Goal: Task Accomplishment & Management: Manage account settings

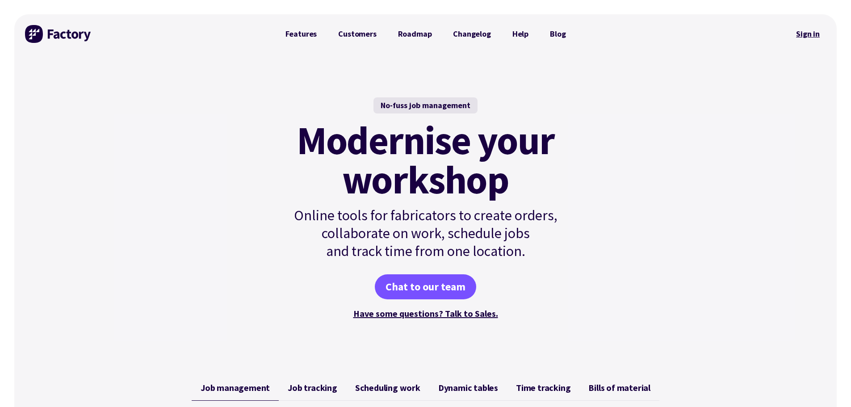
click at [804, 38] on link "Sign in" at bounding box center [808, 34] width 36 height 21
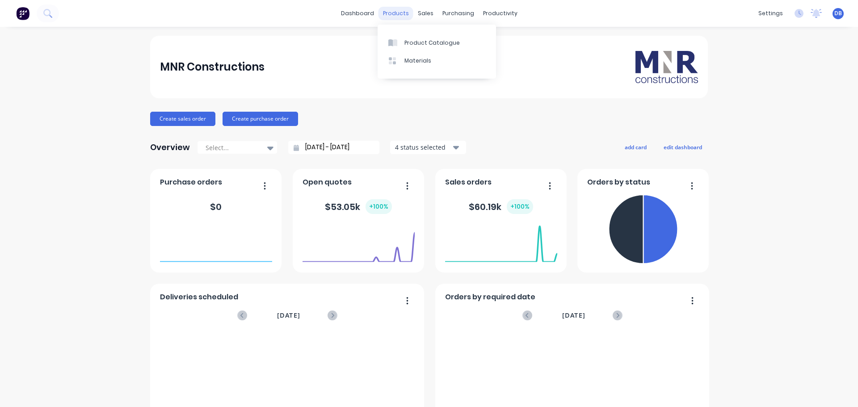
click at [398, 9] on div "products" at bounding box center [395, 13] width 35 height 13
click at [456, 43] on div "Sales Orders" at bounding box center [455, 43] width 37 height 8
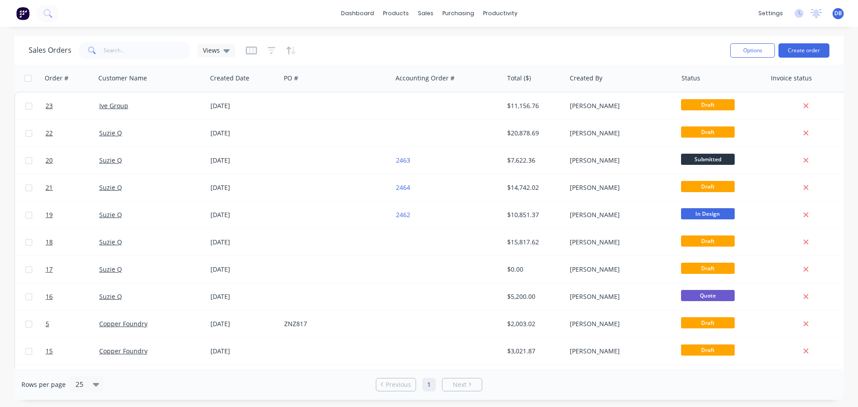
click at [649, 40] on div "Sales Orders Views" at bounding box center [376, 50] width 694 height 22
click at [648, 45] on div "Sales Orders Views" at bounding box center [376, 50] width 694 height 22
click at [650, 38] on div "Sales Orders Views Options Create order" at bounding box center [428, 50] width 829 height 29
click at [650, 41] on div "Sales Orders Views" at bounding box center [376, 50] width 694 height 22
click at [650, 37] on div "Sales Orders Views Options Create order" at bounding box center [428, 50] width 829 height 29
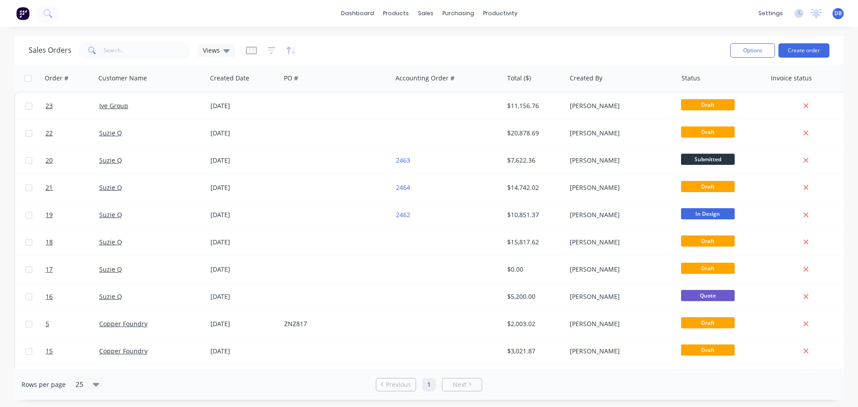
click at [650, 38] on div "Sales Orders Views Options Create order" at bounding box center [428, 50] width 829 height 29
click at [652, 33] on div "dashboard products sales purchasing productivity dashboard products Product Cat…" at bounding box center [429, 203] width 858 height 407
click at [429, 46] on div "Sales Orders Views" at bounding box center [376, 50] width 694 height 22
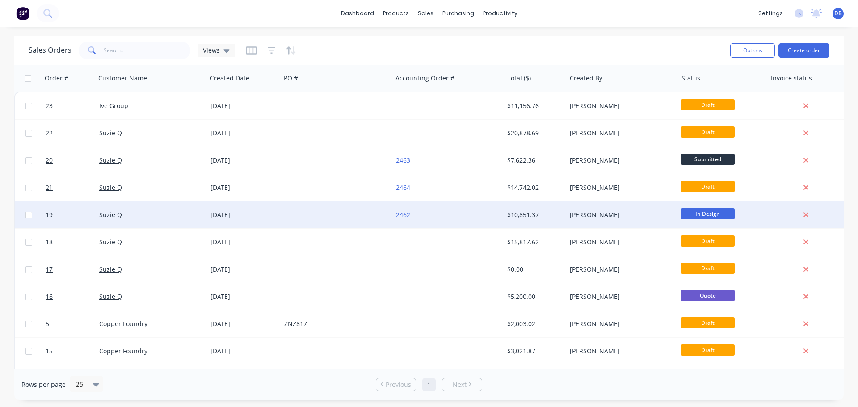
click at [435, 216] on div "2462" at bounding box center [445, 214] width 99 height 9
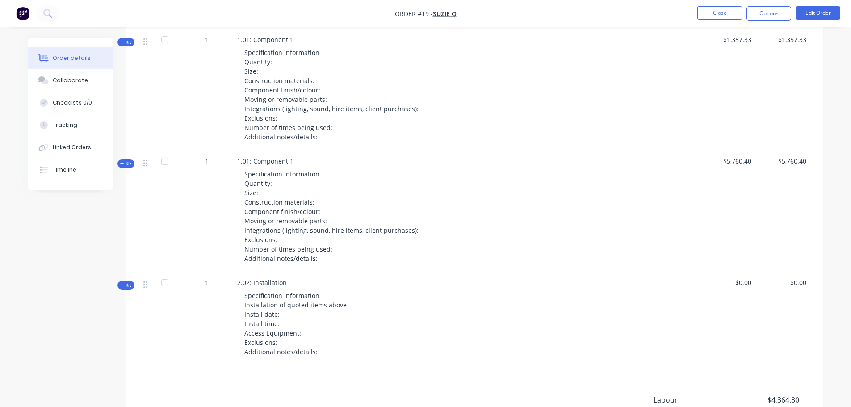
scroll to position [979, 0]
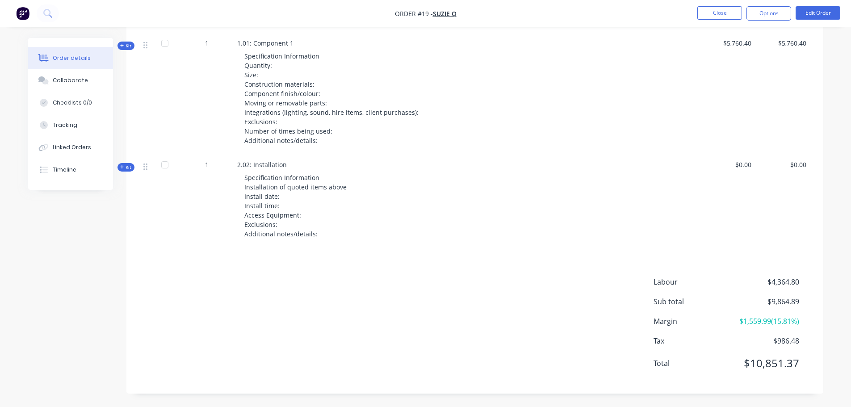
click at [789, 321] on span "$1,559.99 ( 15.81 %)" at bounding box center [766, 321] width 66 height 11
drag, startPoint x: 801, startPoint y: 317, endPoint x: 768, endPoint y: 319, distance: 32.7
click at [770, 319] on div "Margin $1,559.99 ( 15.81 %)" at bounding box center [732, 321] width 156 height 11
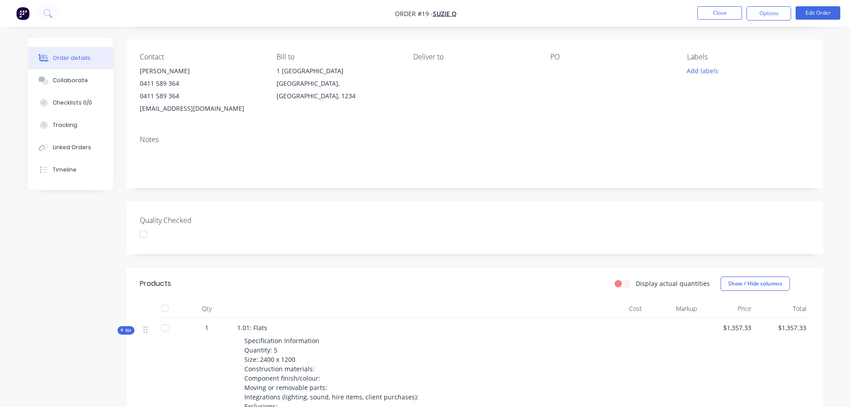
scroll to position [0, 0]
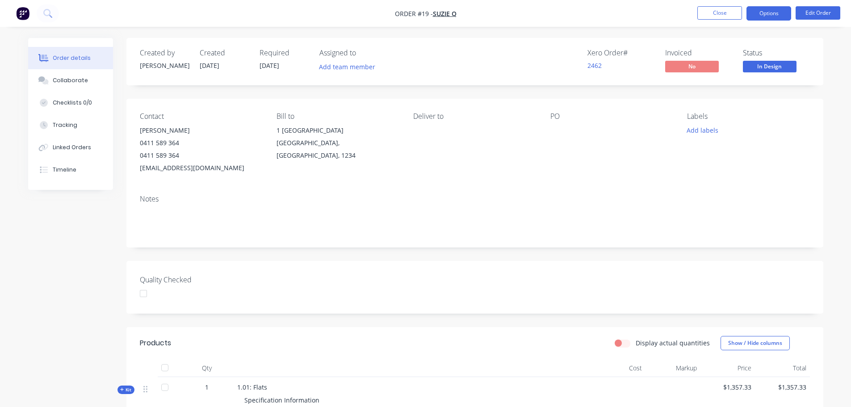
click at [765, 13] on button "Options" at bounding box center [769, 13] width 45 height 14
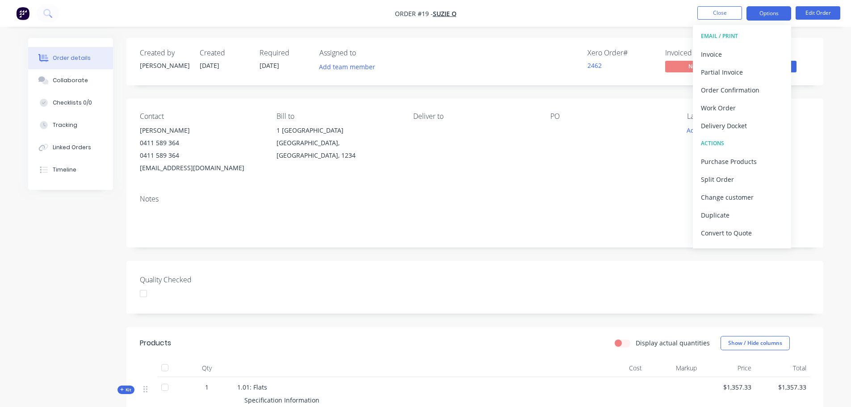
click at [760, 11] on button "Options" at bounding box center [769, 13] width 45 height 14
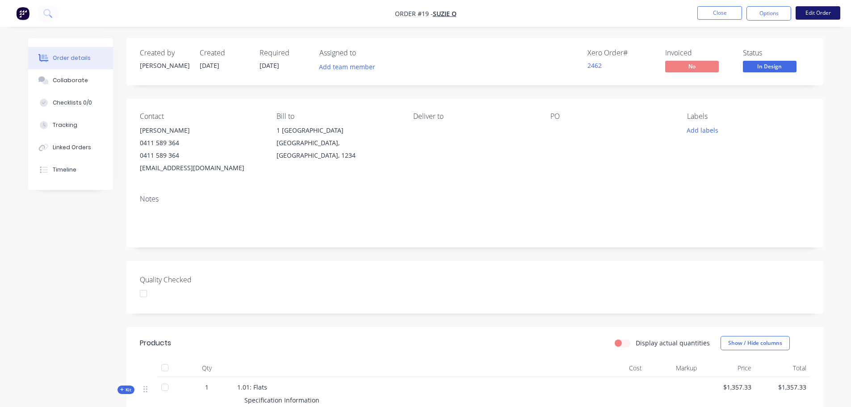
click at [810, 10] on button "Edit Order" at bounding box center [818, 12] width 45 height 13
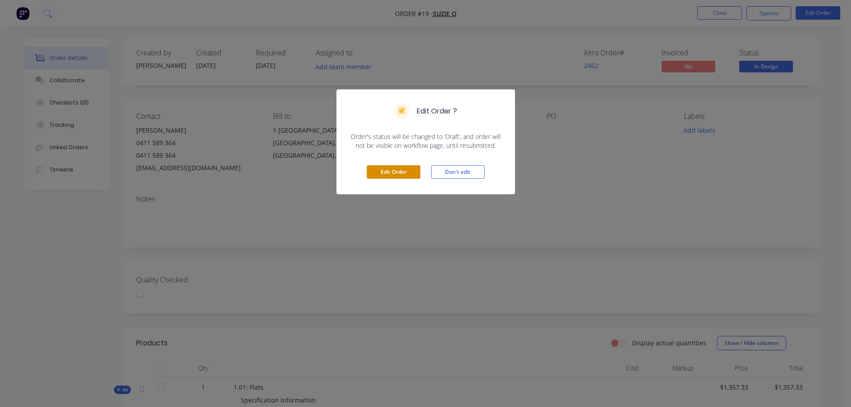
click at [403, 171] on button "Edit Order" at bounding box center [394, 171] width 54 height 13
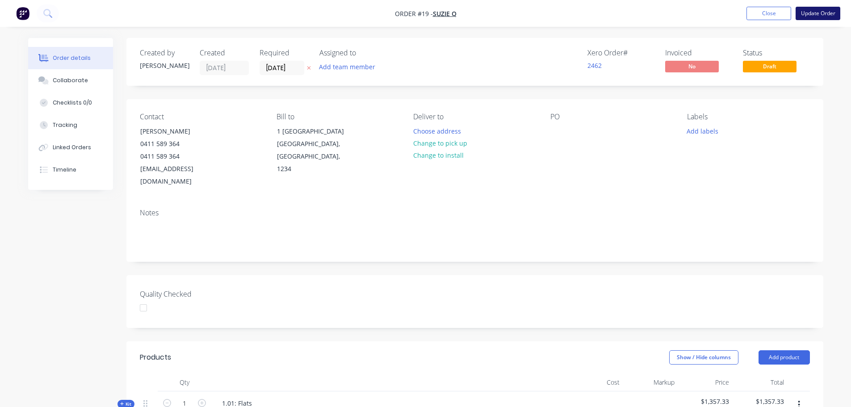
click at [823, 10] on button "Update Order" at bounding box center [818, 13] width 45 height 13
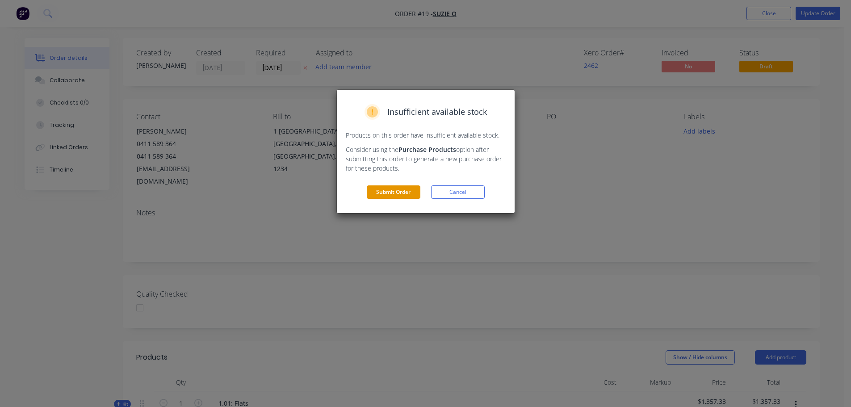
click at [400, 193] on button "Submit Order" at bounding box center [394, 191] width 54 height 13
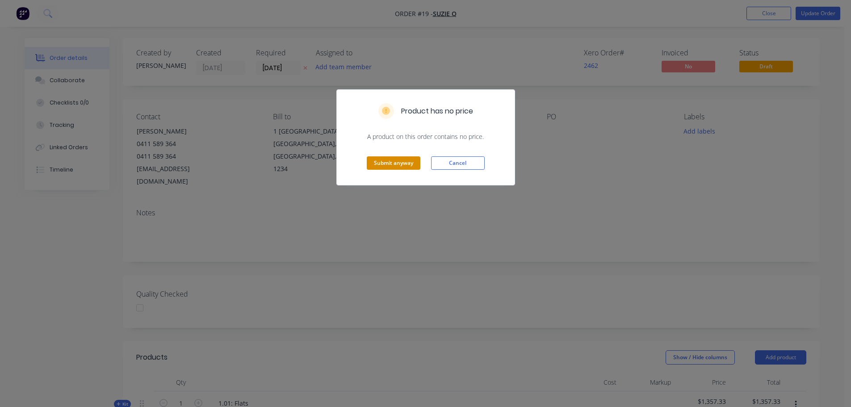
click at [398, 165] on button "Submit anyway" at bounding box center [394, 162] width 54 height 13
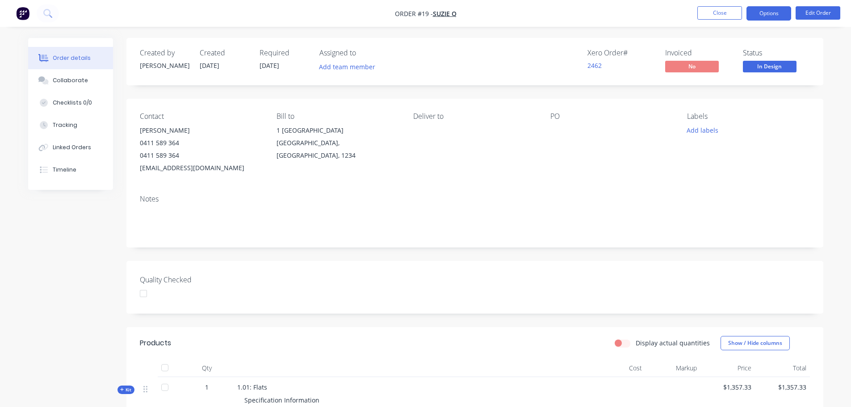
click at [760, 16] on button "Options" at bounding box center [769, 13] width 45 height 14
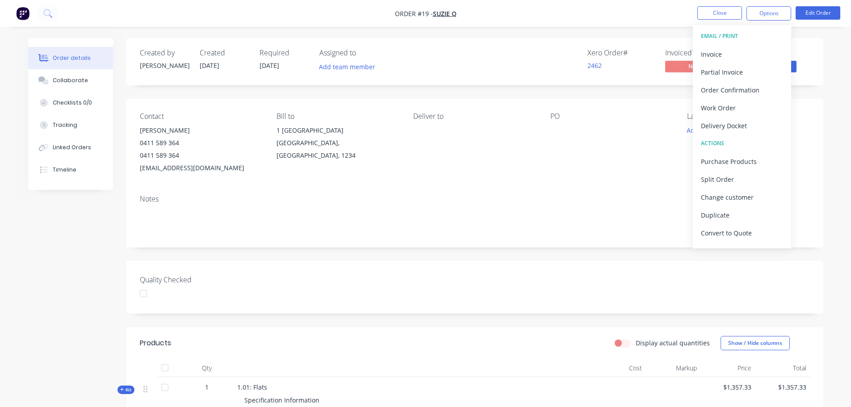
click at [822, 55] on div "Created by Dean Created 20/08/25 Required 30/09/25 Assigned to Add team member …" at bounding box center [474, 61] width 697 height 47
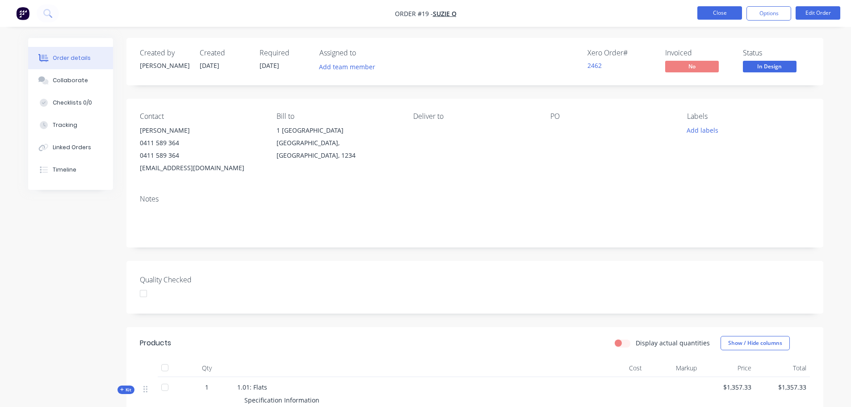
click at [713, 13] on button "Close" at bounding box center [719, 12] width 45 height 13
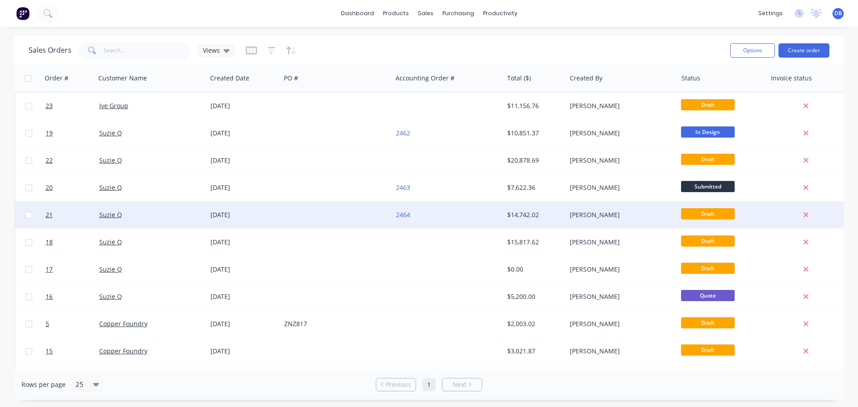
click at [296, 221] on div at bounding box center [336, 215] width 111 height 27
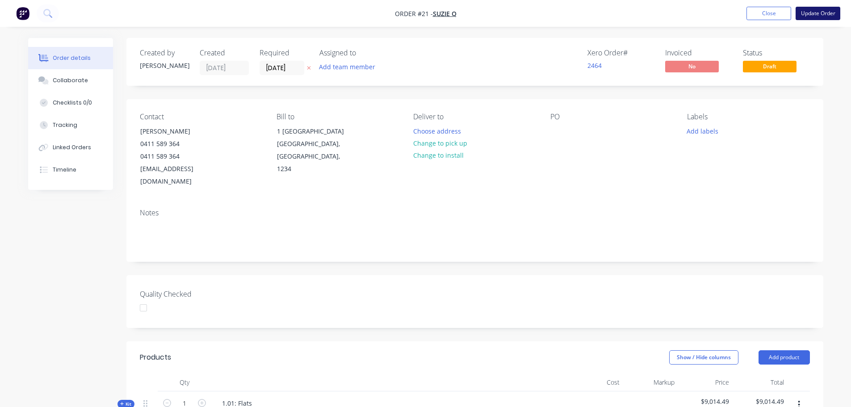
click at [816, 9] on button "Update Order" at bounding box center [818, 13] width 45 height 13
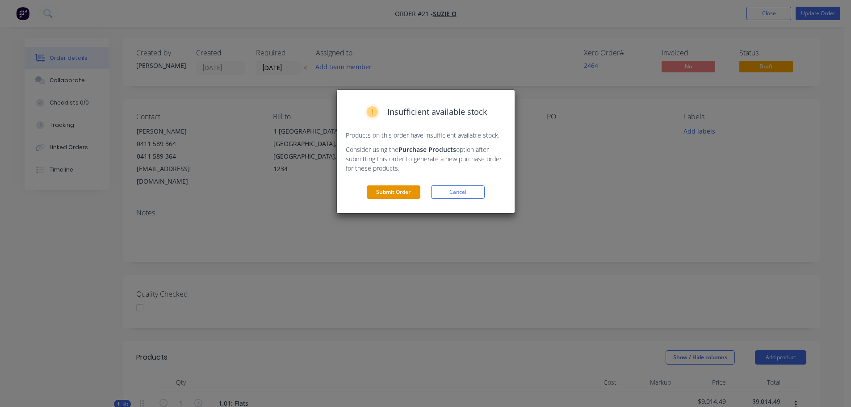
click at [394, 193] on button "Submit Order" at bounding box center [394, 191] width 54 height 13
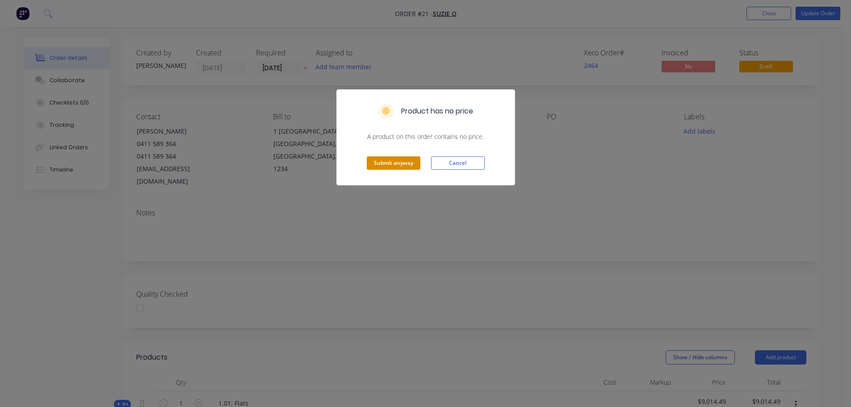
click at [395, 164] on button "Submit anyway" at bounding box center [394, 162] width 54 height 13
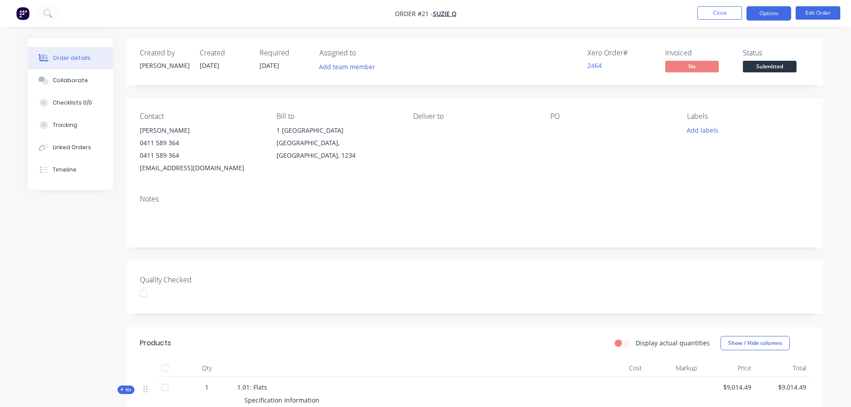
click at [781, 13] on button "Options" at bounding box center [769, 13] width 45 height 14
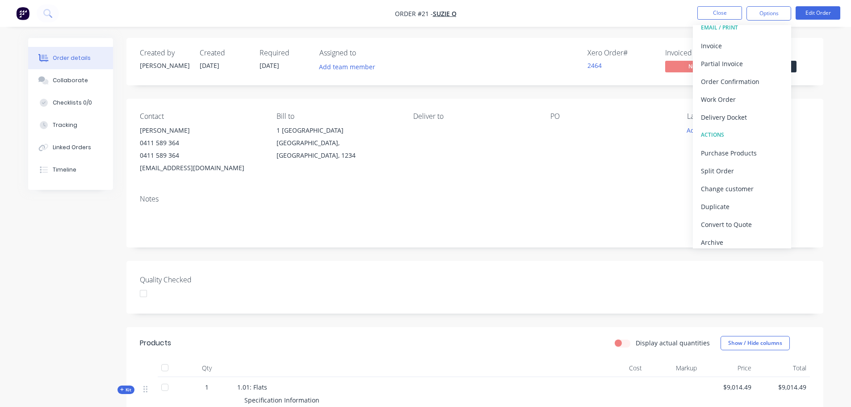
scroll to position [13, 0]
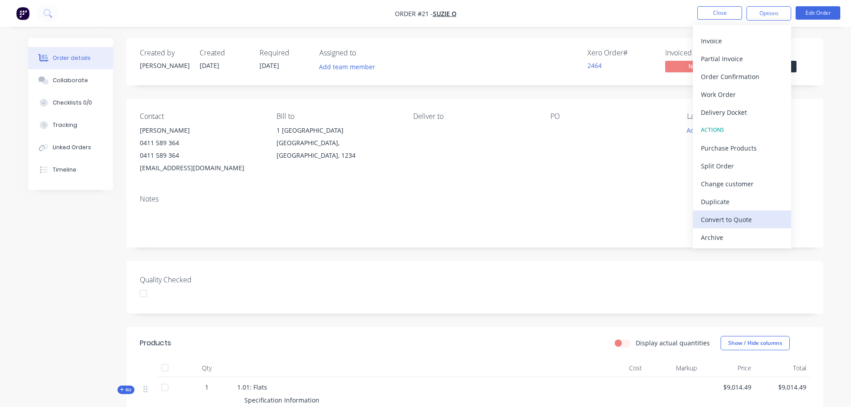
click at [746, 221] on div "Convert to Quote" at bounding box center [742, 219] width 82 height 13
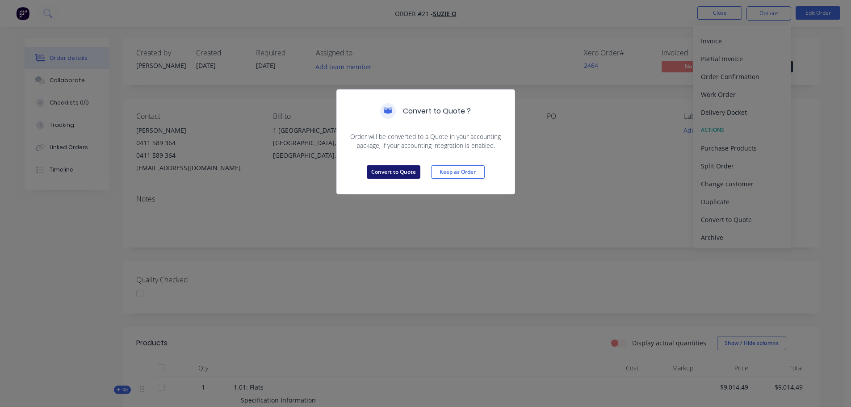
click at [402, 174] on button "Convert to Quote" at bounding box center [394, 171] width 54 height 13
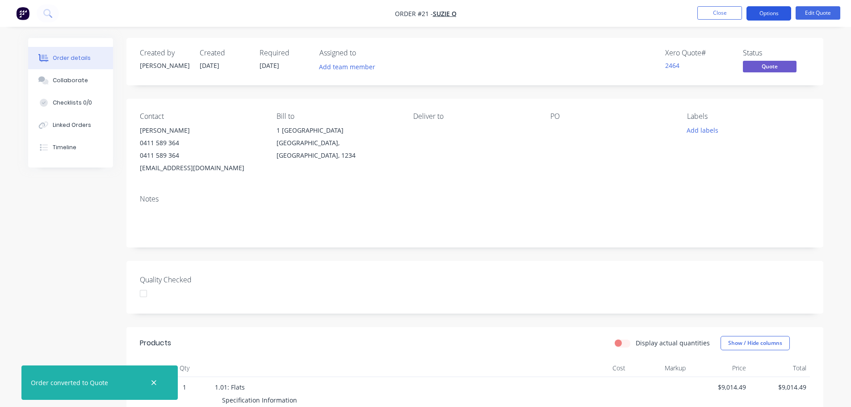
click at [773, 13] on button "Options" at bounding box center [769, 13] width 45 height 14
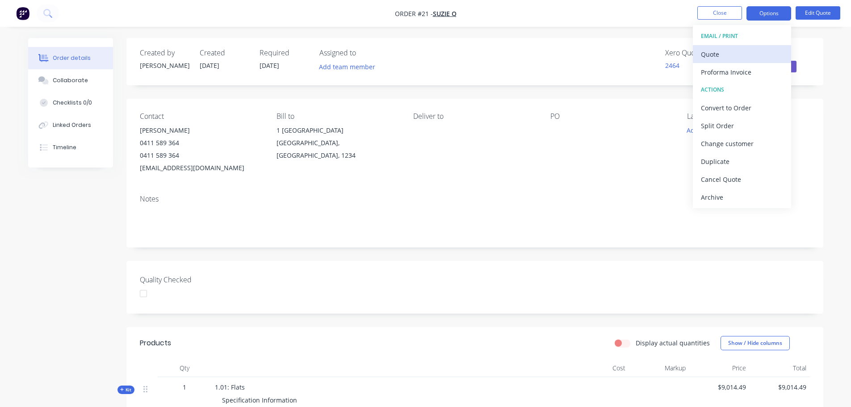
click at [738, 59] on div "Quote" at bounding box center [742, 54] width 82 height 13
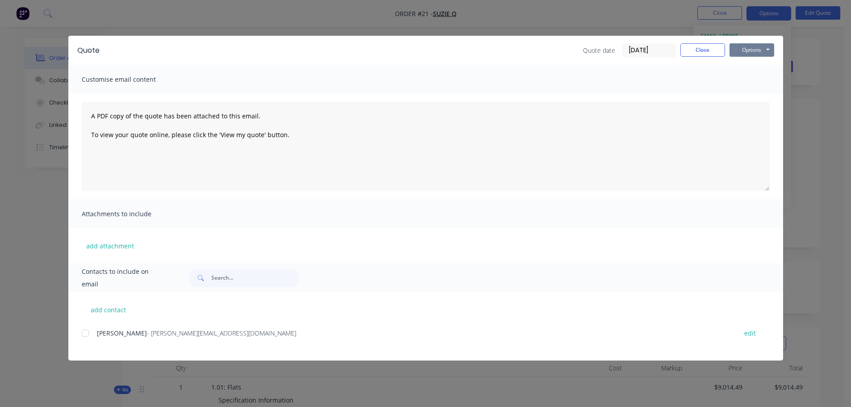
click at [751, 45] on button "Options" at bounding box center [752, 49] width 45 height 13
click at [756, 69] on button "Preview" at bounding box center [758, 66] width 57 height 15
click at [707, 49] on button "Close" at bounding box center [703, 49] width 45 height 13
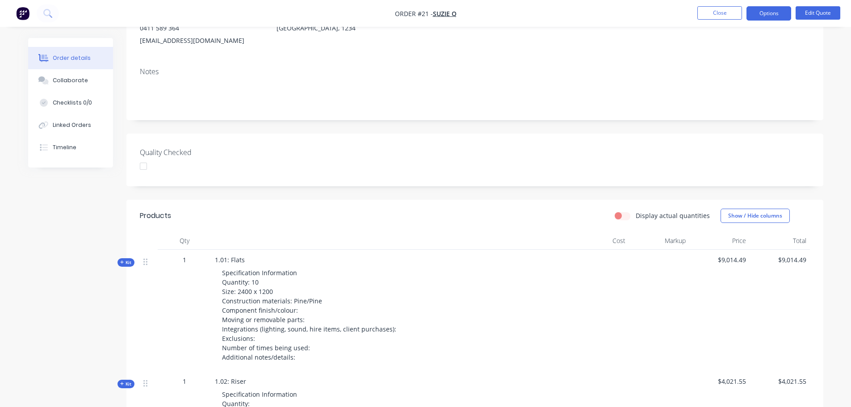
scroll to position [0, 0]
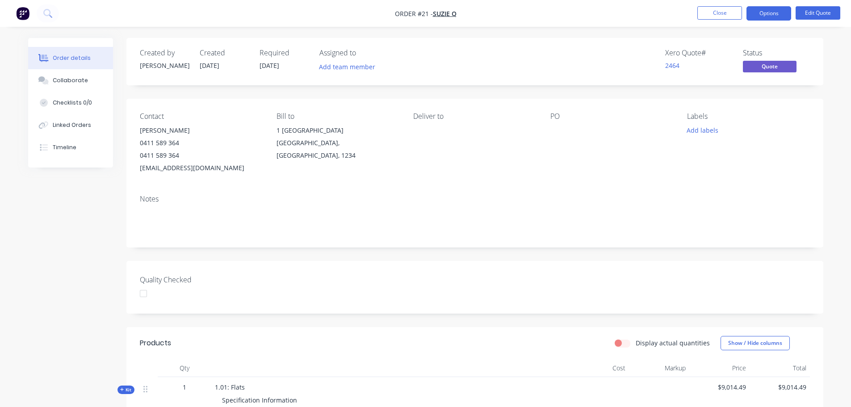
click at [718, 20] on li "Close" at bounding box center [719, 13] width 45 height 14
click at [727, 12] on button "Close" at bounding box center [719, 12] width 45 height 13
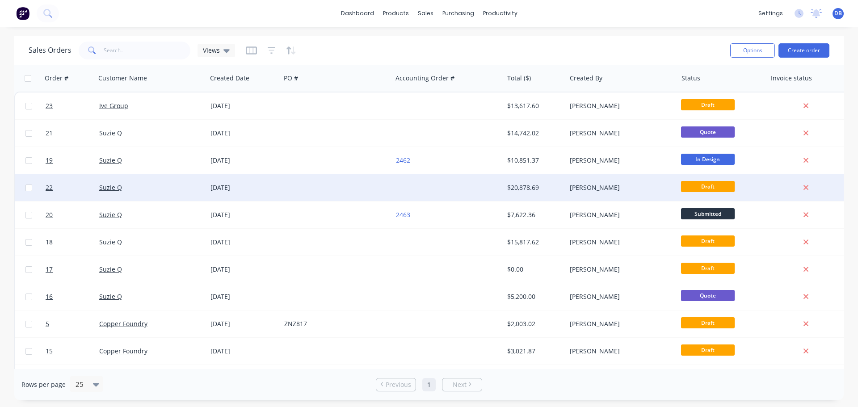
click at [163, 191] on div "Suzie Q" at bounding box center [148, 187] width 99 height 9
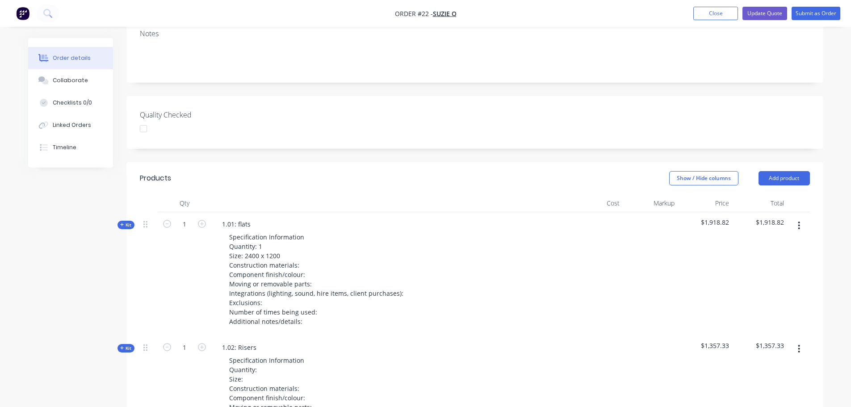
scroll to position [179, 0]
click at [130, 221] on div "Kit" at bounding box center [126, 225] width 17 height 8
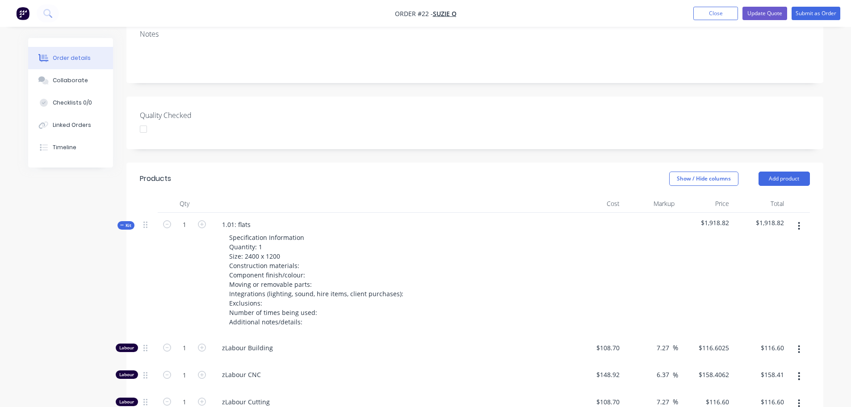
click at [804, 218] on button "button" at bounding box center [799, 226] width 21 height 16
click at [803, 218] on button "button" at bounding box center [799, 226] width 21 height 16
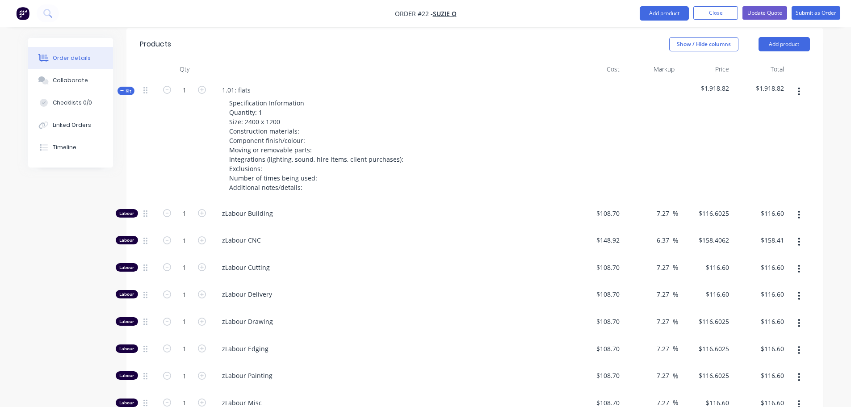
scroll to position [313, 0]
click at [128, 88] on span "Kit" at bounding box center [126, 91] width 12 height 7
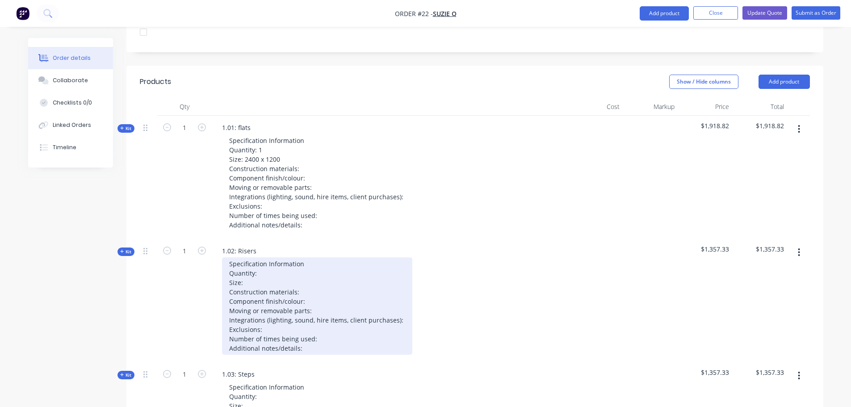
scroll to position [268, 0]
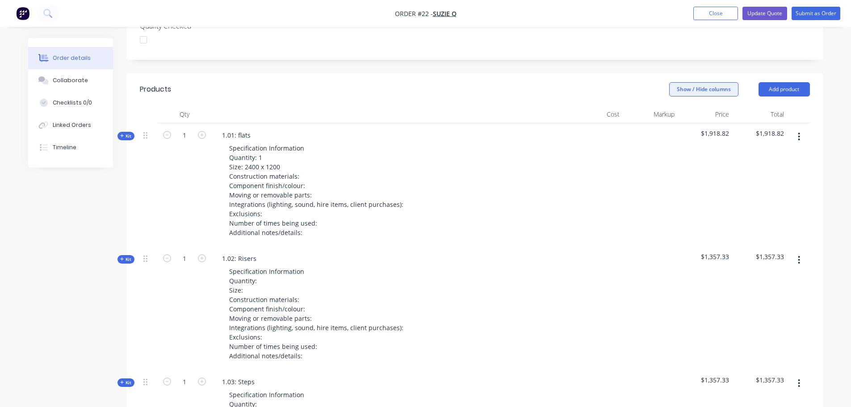
click at [705, 82] on button "Show / Hide columns" at bounding box center [703, 89] width 69 height 14
click at [714, 82] on button "Show / Hide columns" at bounding box center [703, 89] width 69 height 14
click at [572, 73] on header "Products Show / Hide columns Add product" at bounding box center [474, 89] width 697 height 32
click at [796, 82] on button "Add product" at bounding box center [784, 89] width 51 height 14
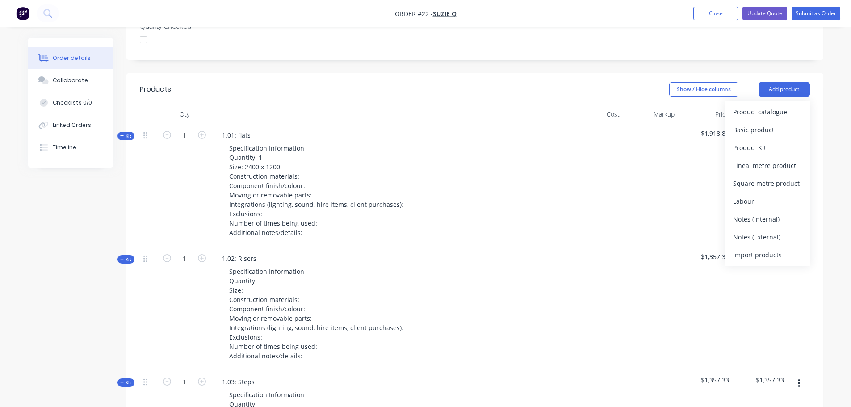
click at [583, 200] on div at bounding box center [596, 184] width 55 height 123
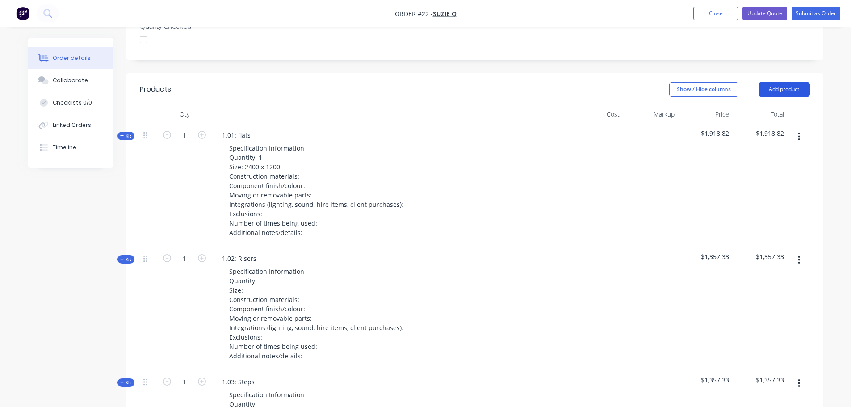
click at [789, 82] on button "Add product" at bounding box center [784, 89] width 51 height 14
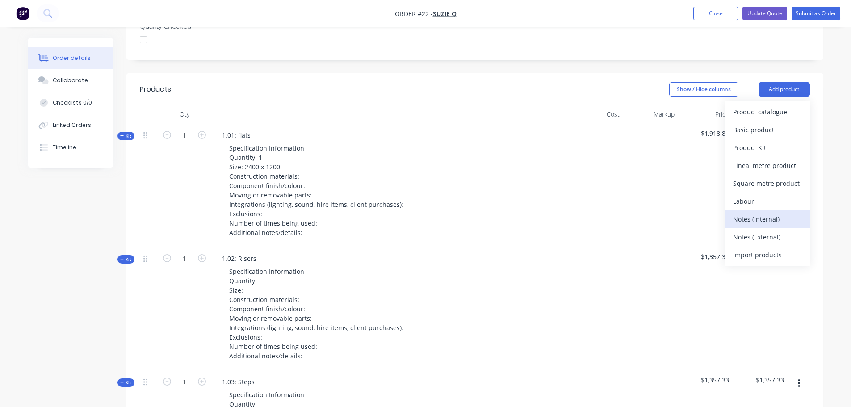
click at [784, 213] on div "Notes (Internal)" at bounding box center [767, 219] width 69 height 13
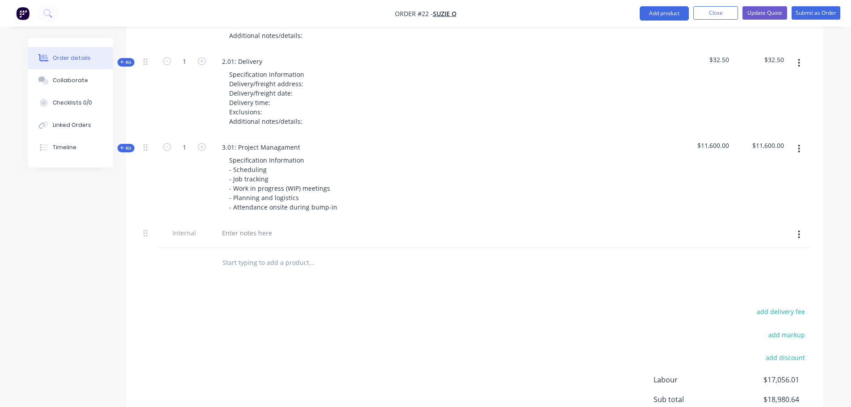
scroll to position [954, 0]
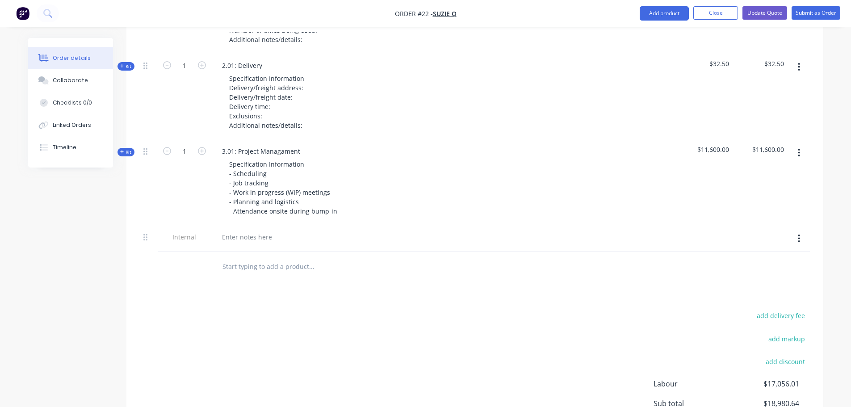
click at [238, 231] on div at bounding box center [389, 238] width 357 height 27
click at [240, 231] on div at bounding box center [247, 237] width 64 height 13
click at [249, 231] on div at bounding box center [247, 237] width 64 height 13
click at [281, 231] on div at bounding box center [390, 237] width 350 height 13
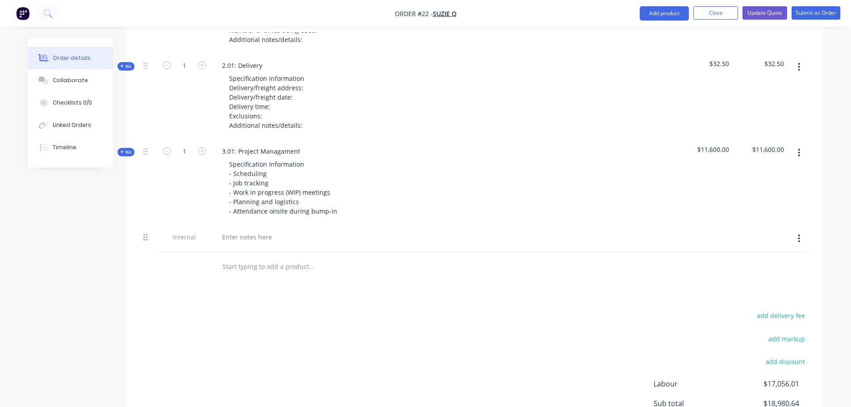
drag, startPoint x: 142, startPoint y: 227, endPoint x: 146, endPoint y: 220, distance: 7.8
click at [146, 225] on div at bounding box center [149, 238] width 18 height 27
click at [149, 231] on div at bounding box center [148, 237] width 11 height 12
click at [800, 234] on icon "button" at bounding box center [799, 239] width 2 height 10
drag, startPoint x: 771, startPoint y: 270, endPoint x: 621, endPoint y: 263, distance: 150.3
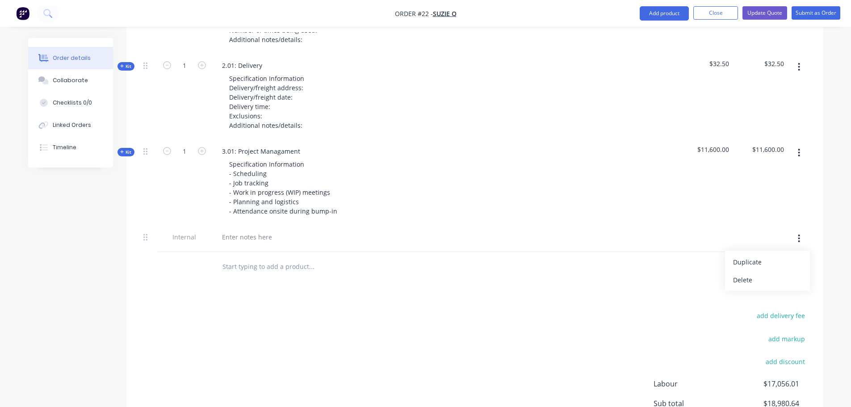
click at [770, 273] on div "Delete" at bounding box center [767, 279] width 69 height 13
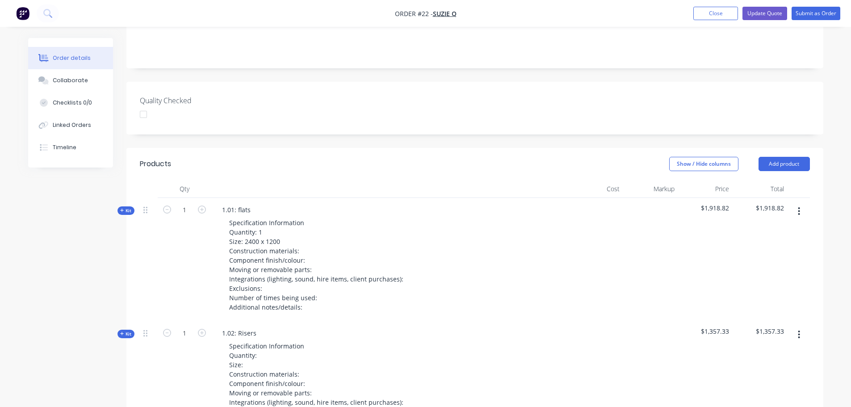
scroll to position [268, 0]
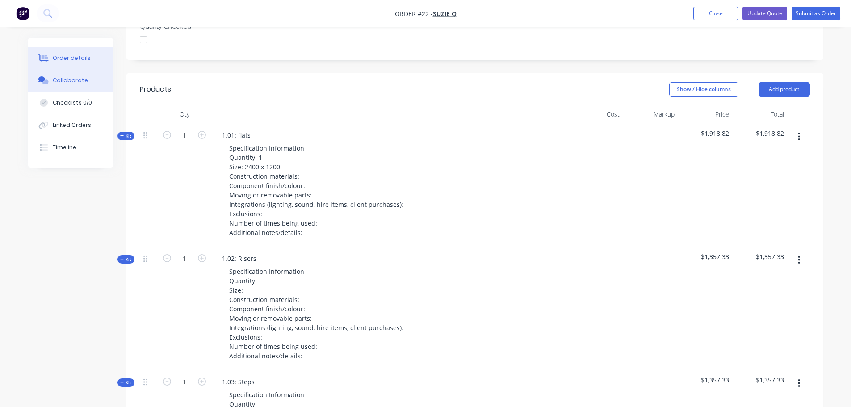
click at [60, 77] on div "Collaborate" at bounding box center [70, 80] width 35 height 8
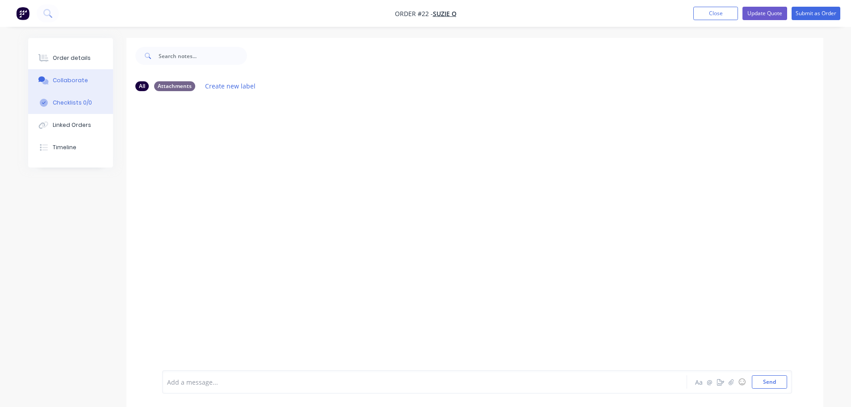
click at [85, 111] on button "Checklists 0/0" at bounding box center [70, 103] width 85 height 22
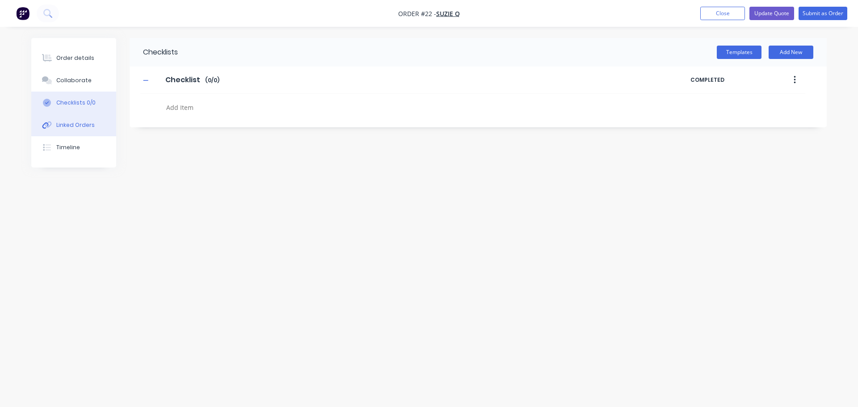
click at [87, 128] on div "Linked Orders" at bounding box center [75, 125] width 38 height 8
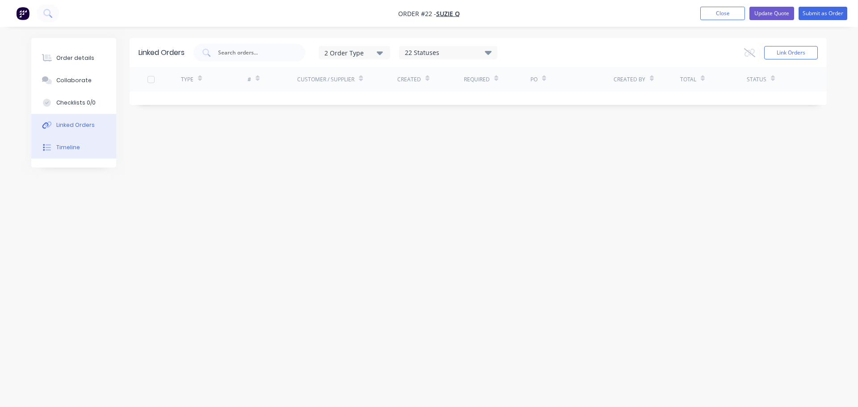
click at [86, 148] on button "Timeline" at bounding box center [73, 147] width 85 height 22
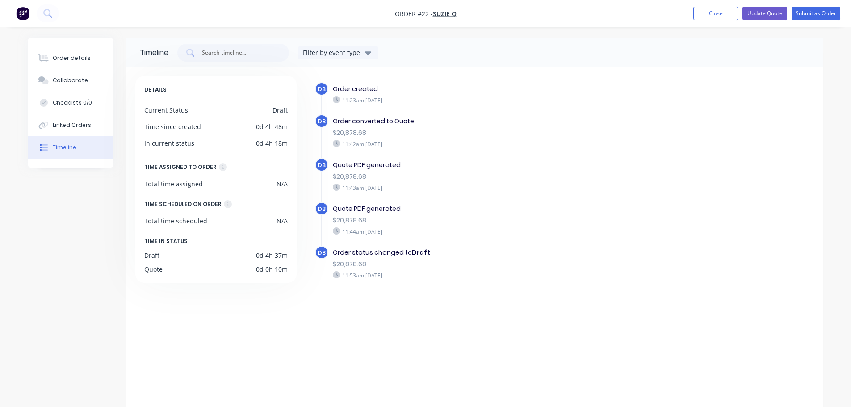
click at [638, 136] on div "$20,878.68" at bounding box center [487, 132] width 309 height 9
click at [629, 141] on div "11:42am Monday 25/08/25" at bounding box center [487, 144] width 309 height 8
drag, startPoint x: 626, startPoint y: 149, endPoint x: 541, endPoint y: 118, distance: 91.5
click at [626, 148] on div "Order converted to Quote $20,878.68 11:42am Monday 25/08/25" at bounding box center [487, 132] width 318 height 36
click at [63, 78] on div "Collaborate" at bounding box center [70, 80] width 35 height 8
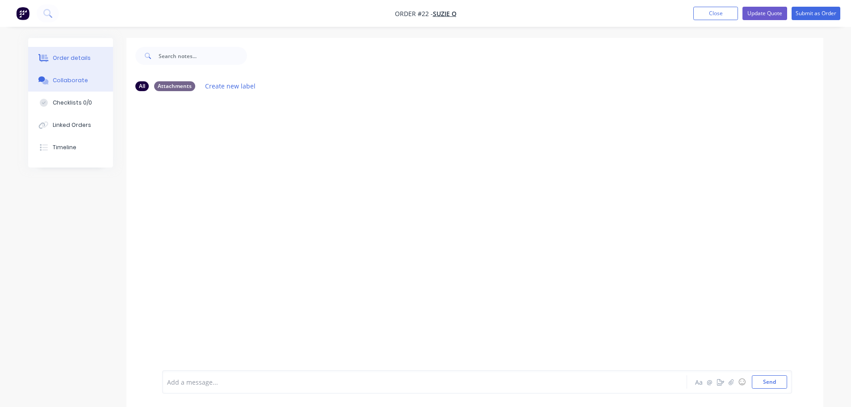
click at [70, 68] on button "Order details" at bounding box center [70, 58] width 85 height 22
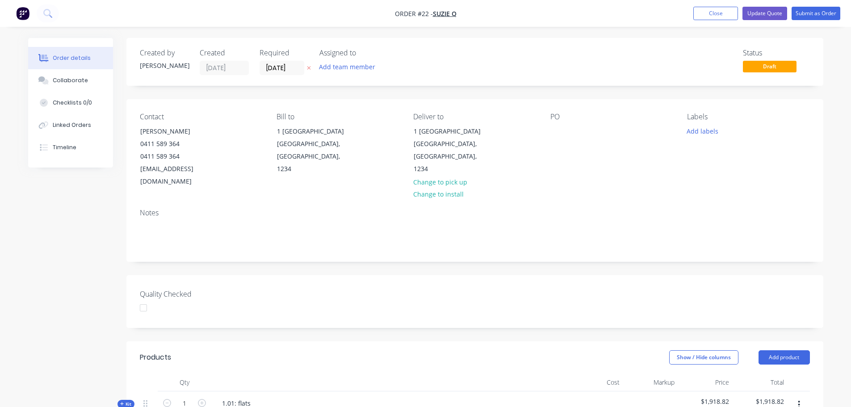
click at [47, 151] on icon at bounding box center [44, 147] width 8 height 8
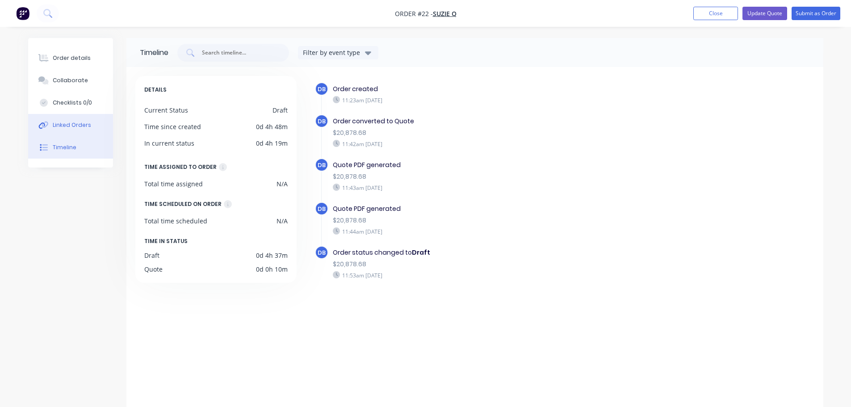
click at [59, 130] on button "Linked Orders" at bounding box center [70, 125] width 85 height 22
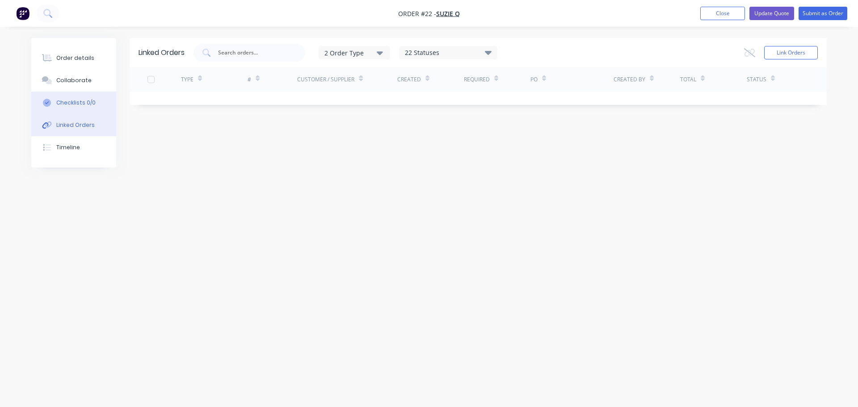
click at [60, 109] on button "Checklists 0/0" at bounding box center [73, 103] width 85 height 22
type textarea "x"
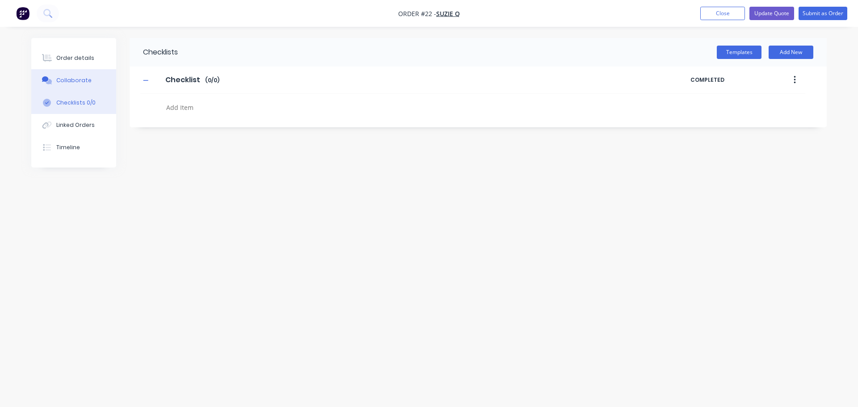
click at [76, 83] on div "Collaborate" at bounding box center [73, 80] width 35 height 8
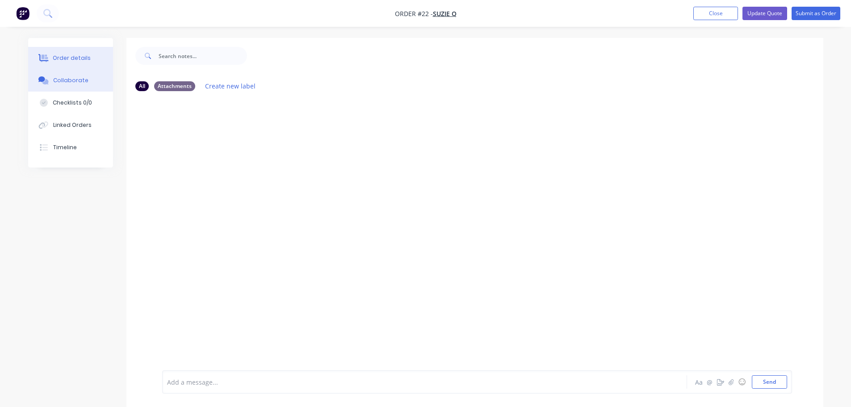
click at [86, 66] on button "Order details" at bounding box center [70, 58] width 85 height 22
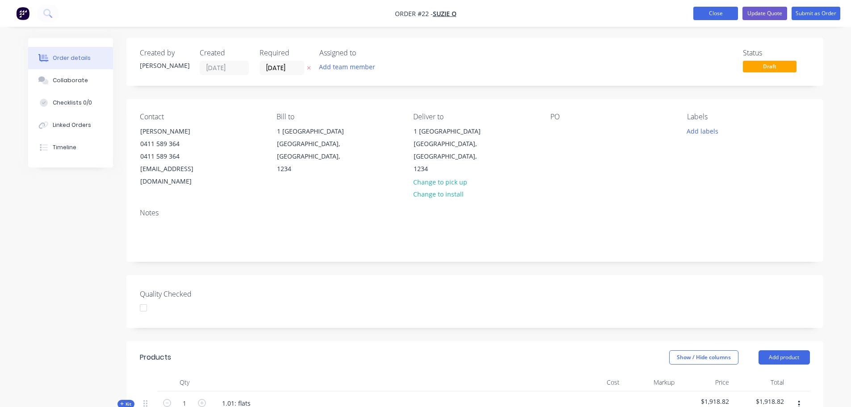
click at [717, 16] on button "Close" at bounding box center [715, 13] width 45 height 13
